Goal: Task Accomplishment & Management: Use online tool/utility

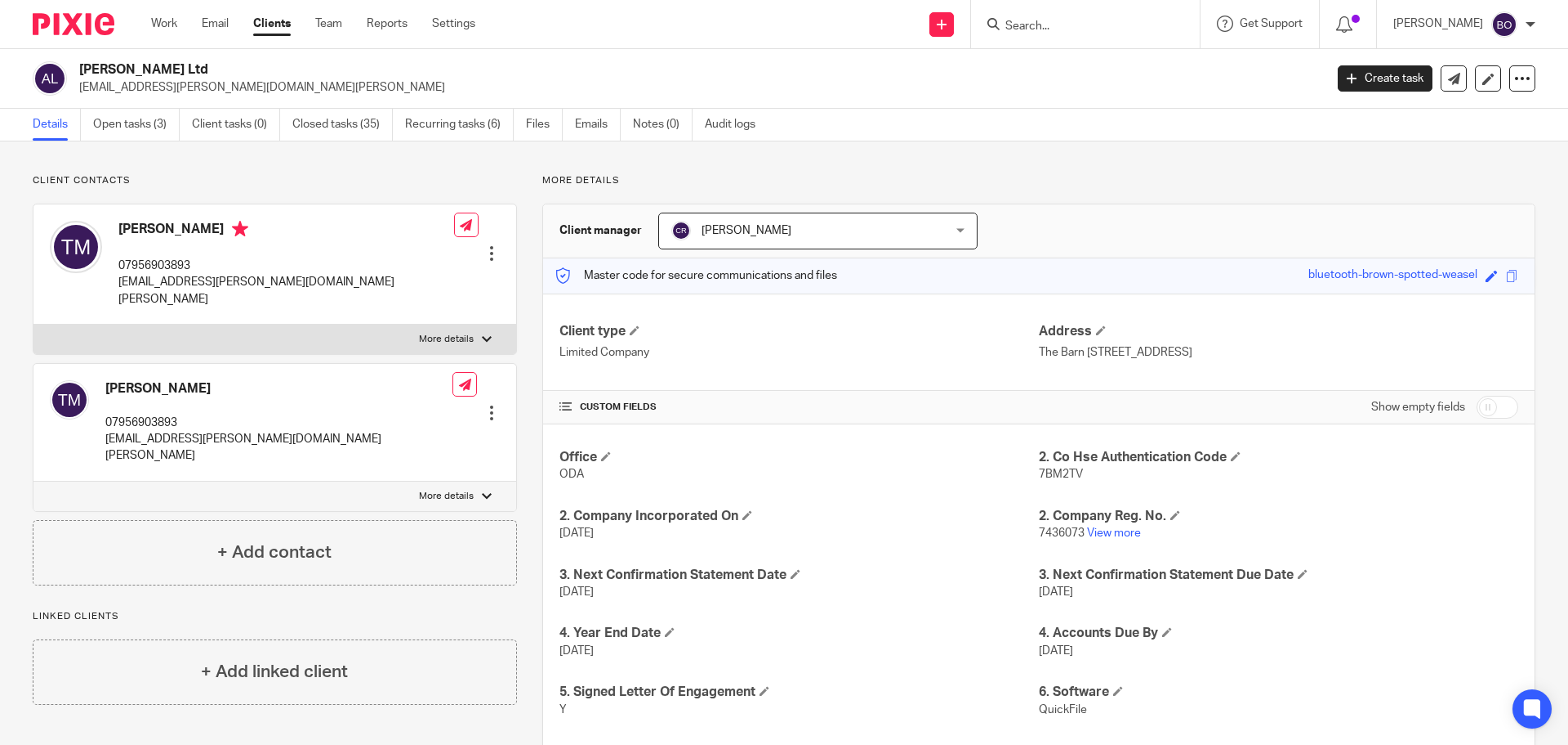
click at [1050, 23] on input "Search" at bounding box center [1076, 27] width 147 height 15
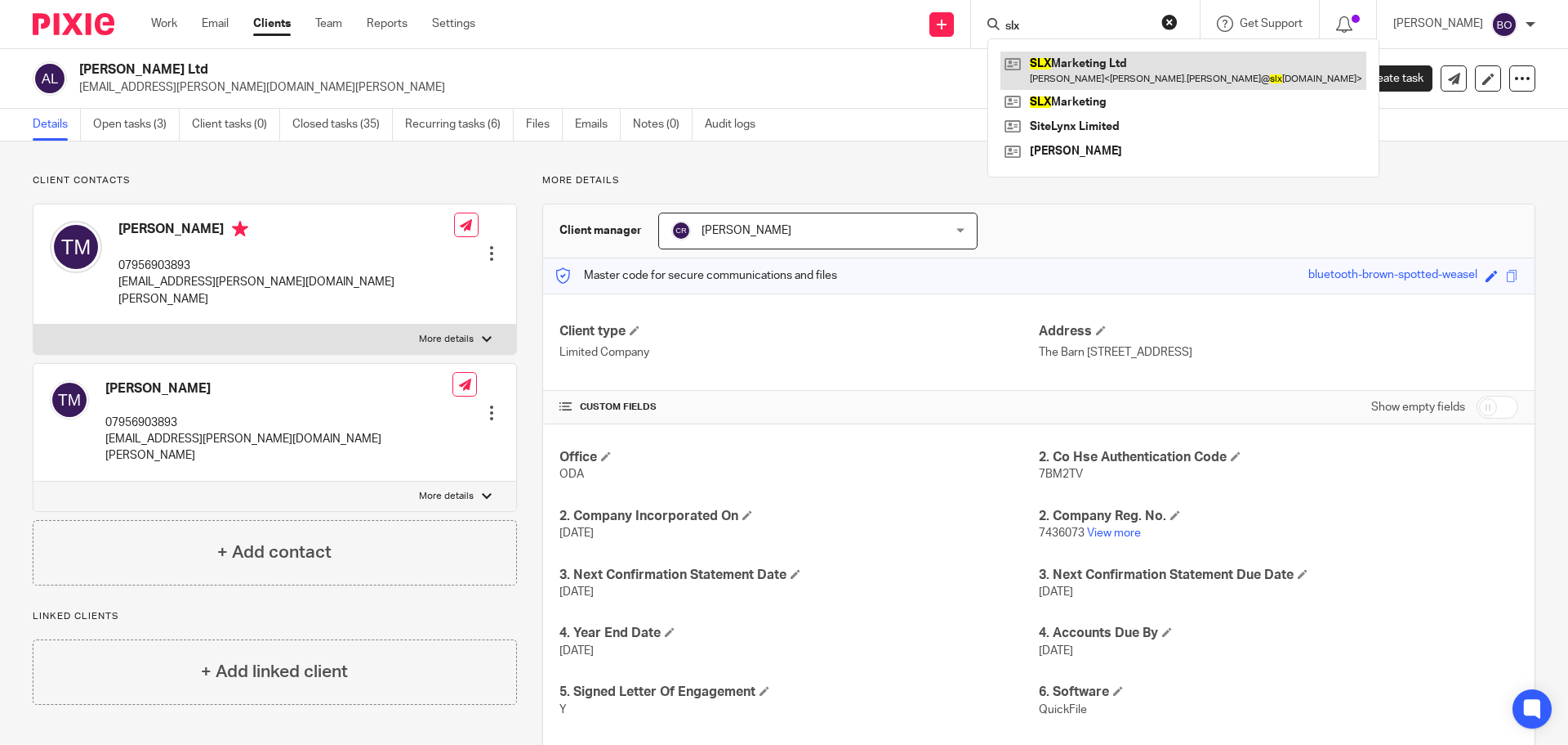
type input "slx"
click at [1055, 77] on link at bounding box center [1184, 70] width 366 height 38
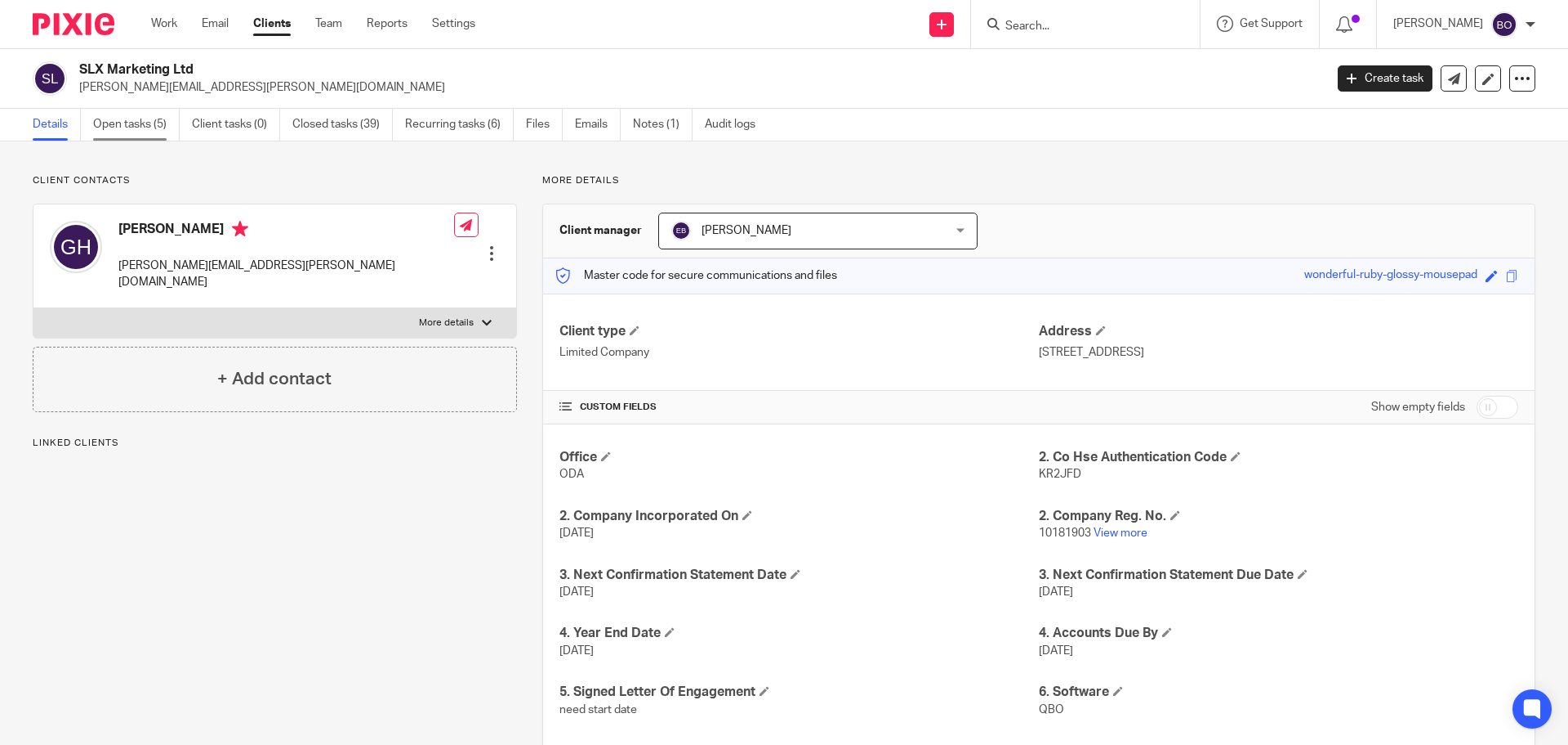
click at [133, 125] on link "Open tasks (5)" at bounding box center [136, 124] width 87 height 32
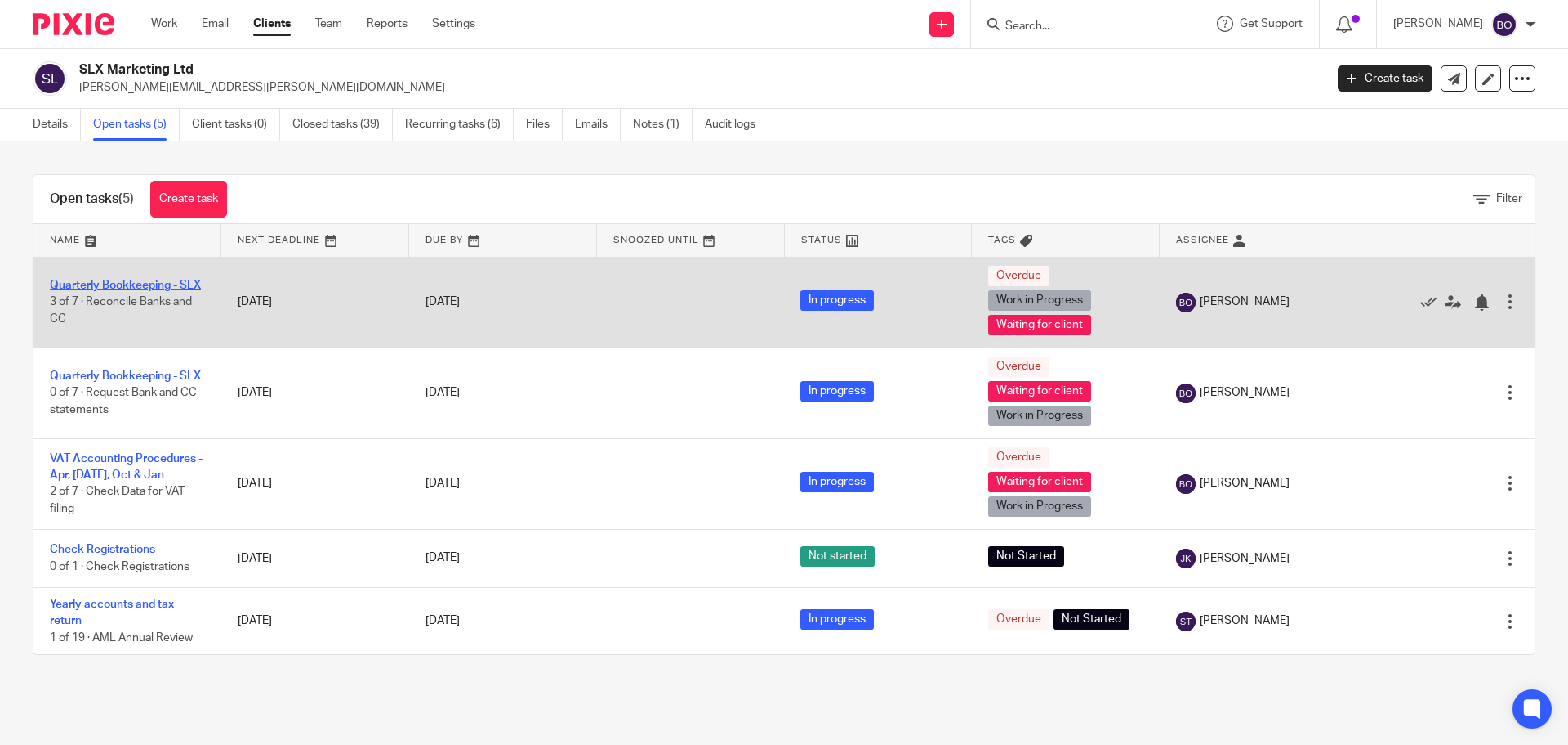
click at [118, 280] on link "Quarterly Bookkeeping - SLX" at bounding box center [125, 285] width 151 height 11
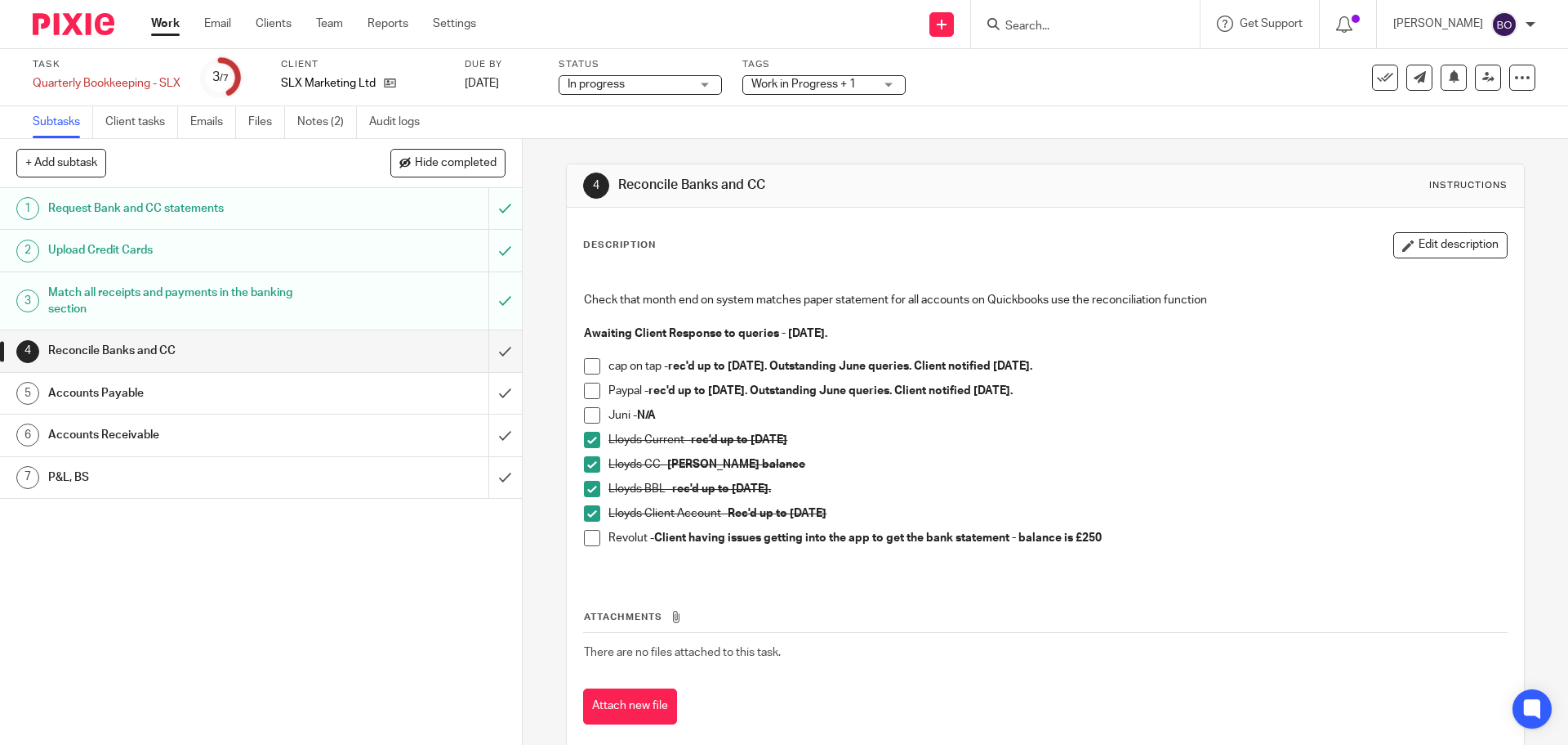
click at [280, 391] on h1 "Accounts Payable" at bounding box center [189, 393] width 282 height 25
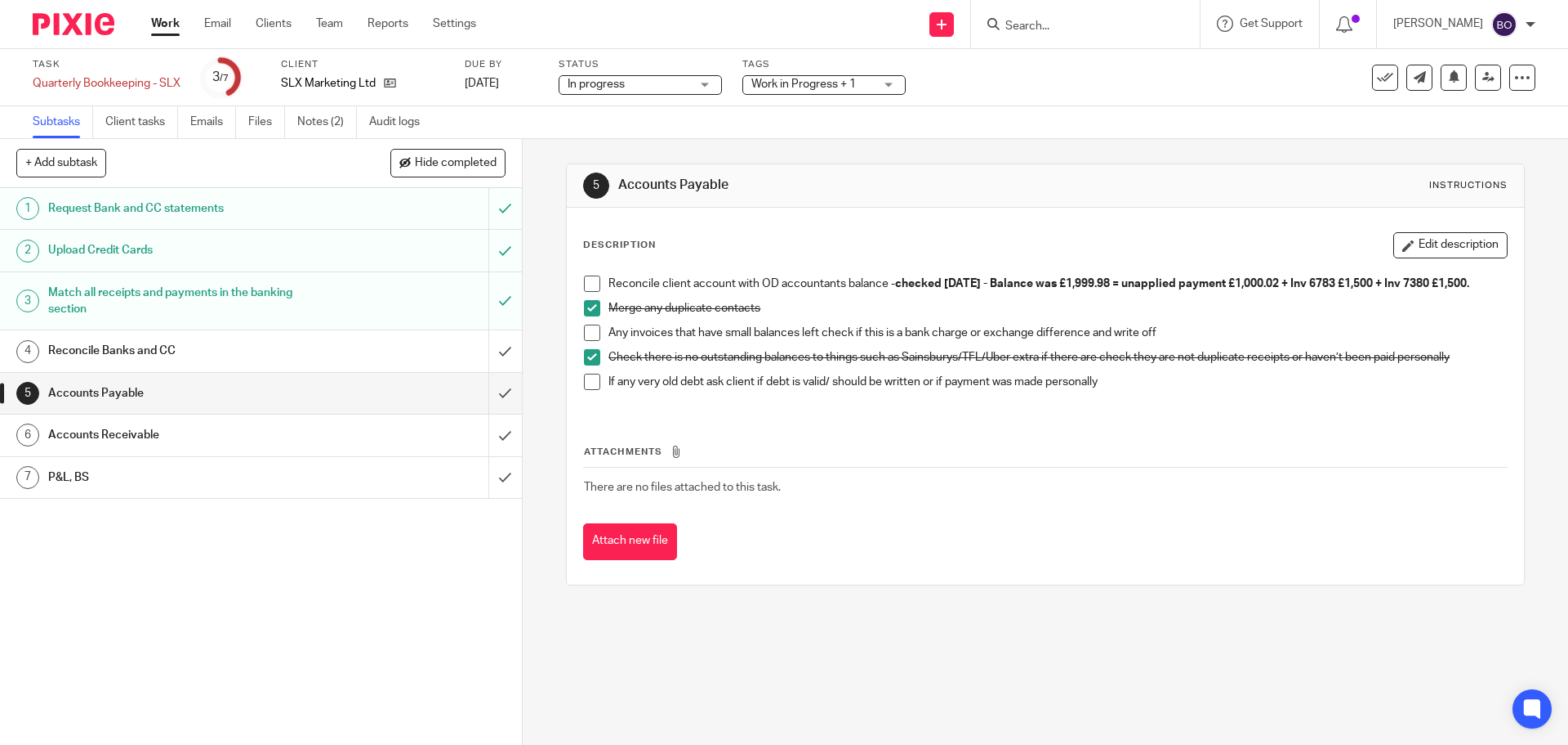
click at [160, 32] on link "Work" at bounding box center [165, 23] width 28 height 16
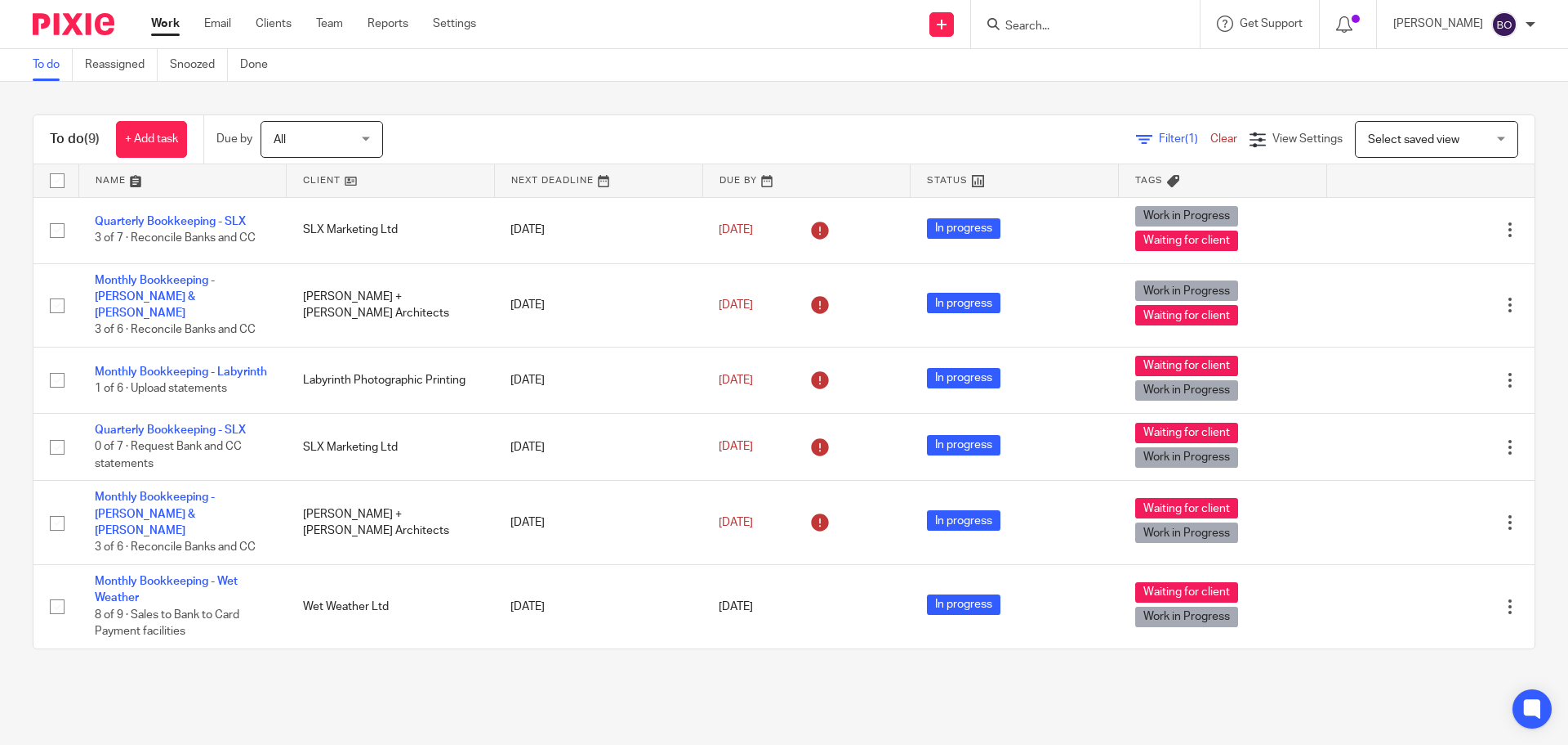
click at [341, 179] on link at bounding box center [390, 180] width 208 height 33
